Goal: Information Seeking & Learning: Learn about a topic

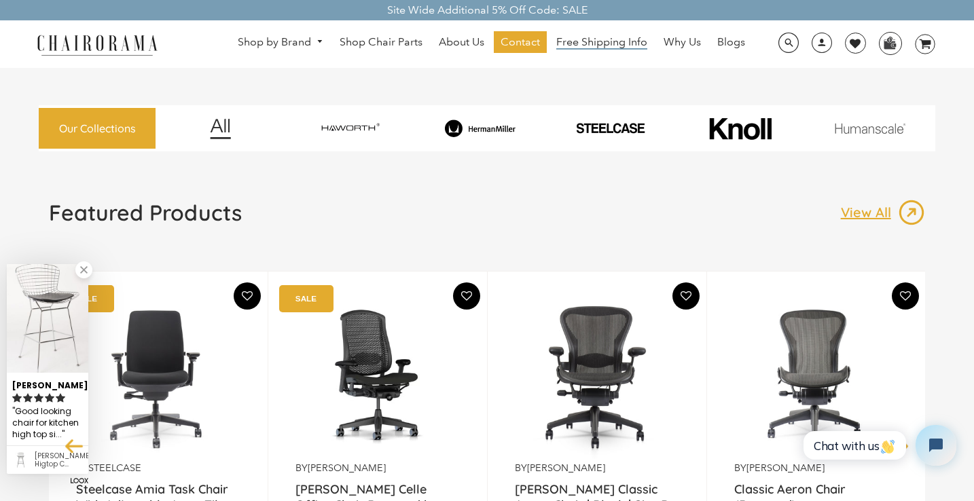
click at [611, 40] on span "Free Shipping Info" at bounding box center [601, 42] width 91 height 14
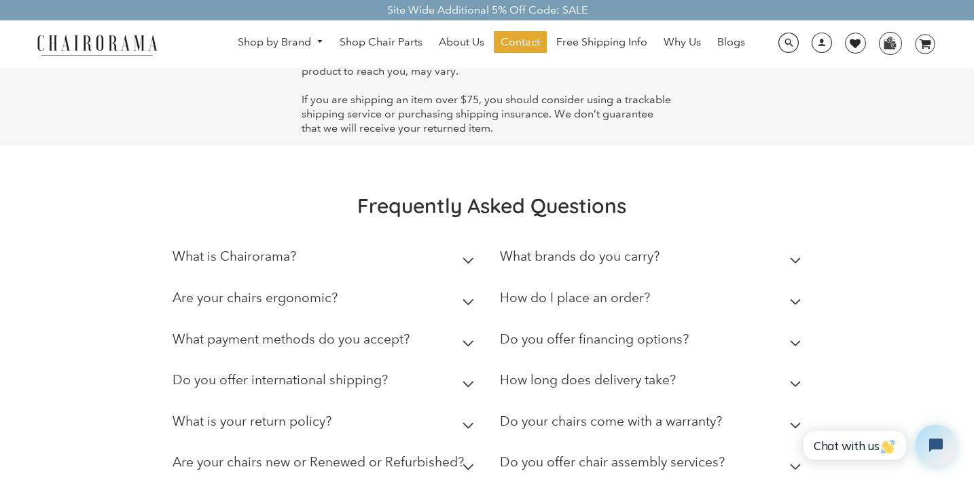
scroll to position [185, 0]
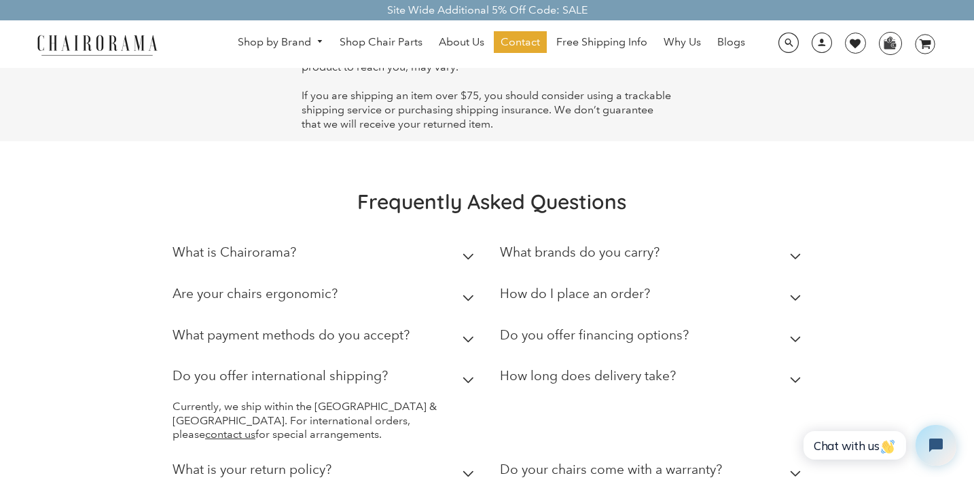
drag, startPoint x: 273, startPoint y: 399, endPoint x: 348, endPoint y: 402, distance: 74.7
click at [348, 402] on details "Do you offer international shipping? Currently, we ship within the US & Canada.…" at bounding box center [325, 400] width 307 height 84
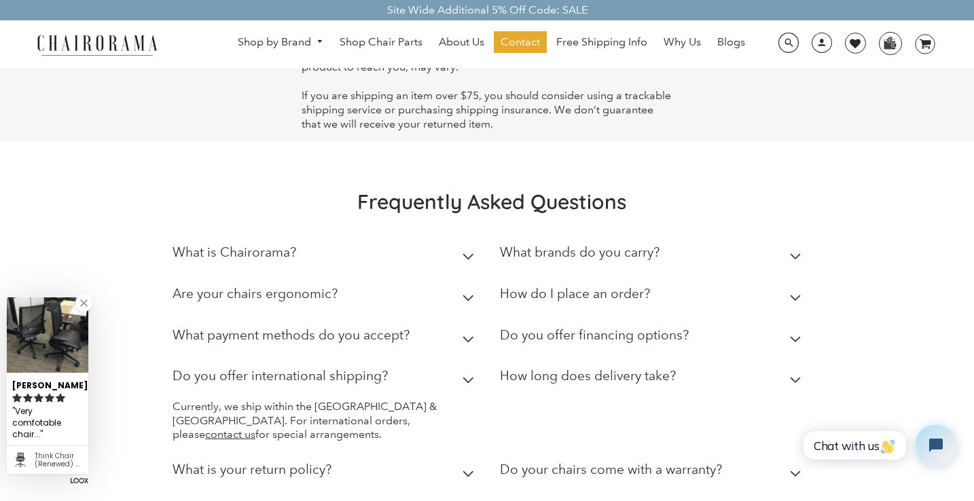
click at [289, 399] on summary "Do you offer international shipping?" at bounding box center [325, 378] width 307 height 41
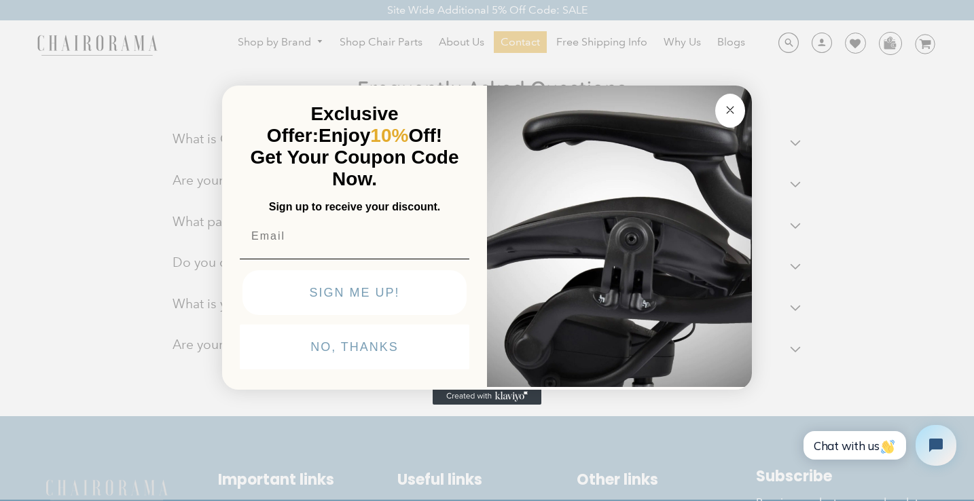
scroll to position [291, 0]
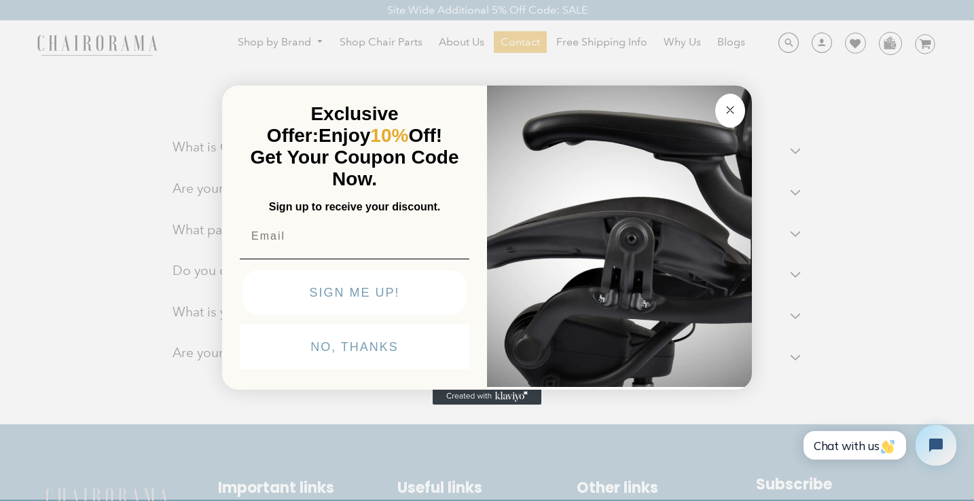
click at [729, 102] on icon "Close dialog" at bounding box center [730, 110] width 16 height 16
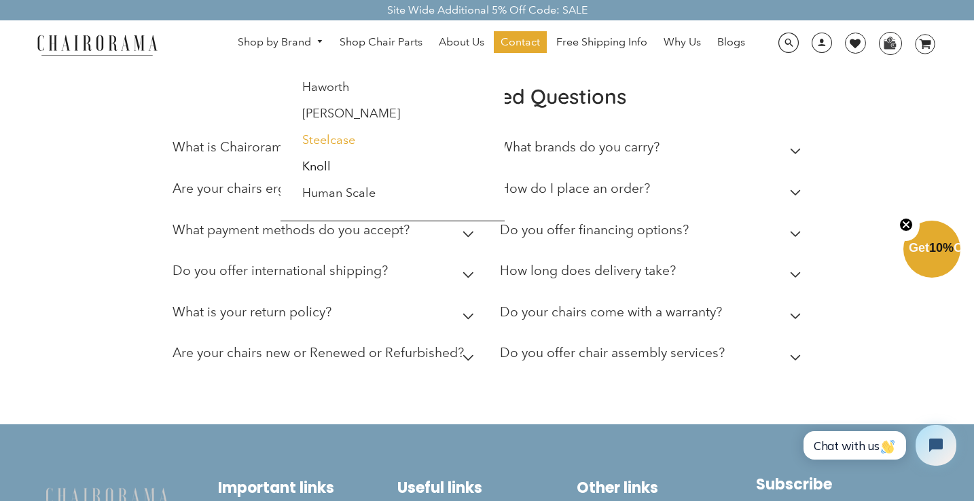
click at [332, 141] on link "Steelcase" at bounding box center [328, 139] width 53 height 15
